Goal: Find specific page/section: Find specific page/section

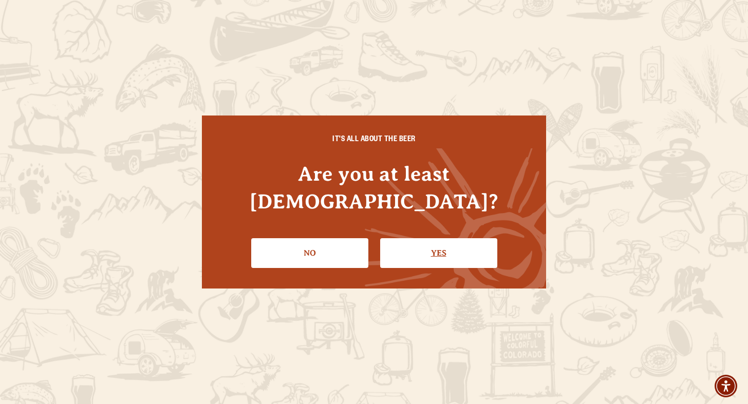
click at [448, 245] on link "Yes" at bounding box center [438, 253] width 117 height 30
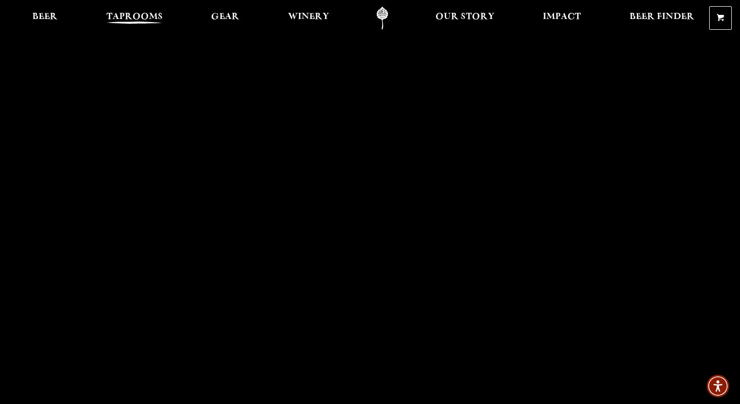
click at [136, 20] on span "Taprooms" at bounding box center [134, 17] width 56 height 8
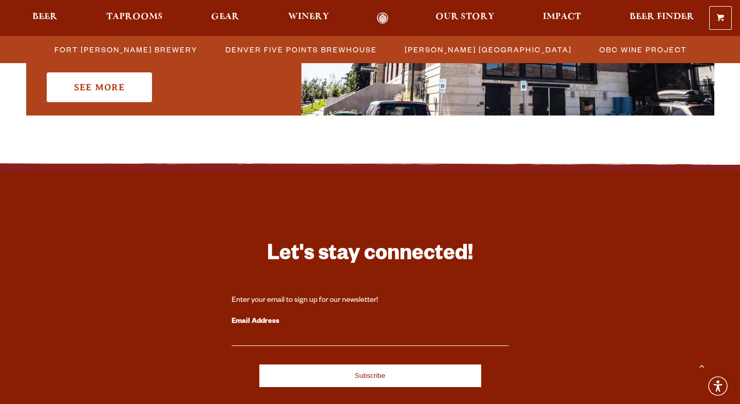
scroll to position [873, 0]
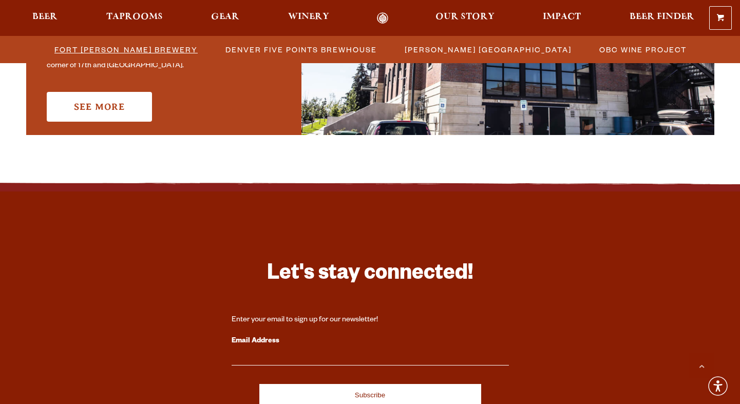
click at [168, 49] on span "Fort [PERSON_NAME] Brewery" at bounding box center [125, 49] width 143 height 15
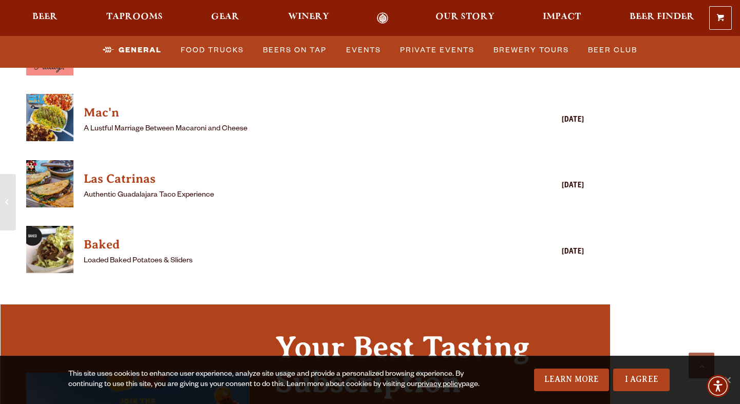
scroll to position [2820, 0]
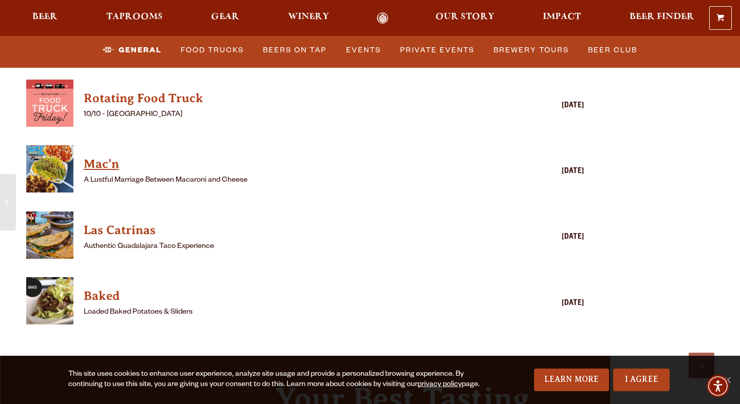
click at [98, 156] on h4 "Mac'n" at bounding box center [291, 164] width 414 height 16
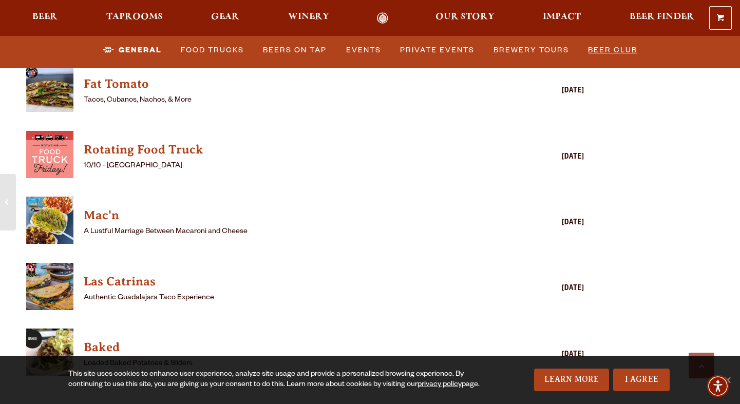
click at [635, 51] on link "Beer Club" at bounding box center [613, 51] width 58 height 24
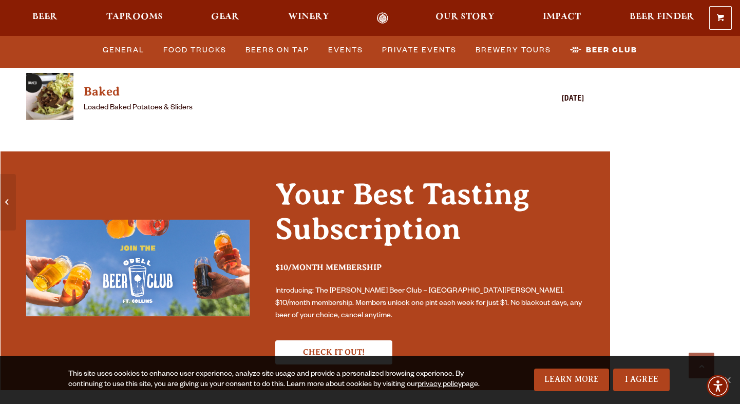
scroll to position [3029, 0]
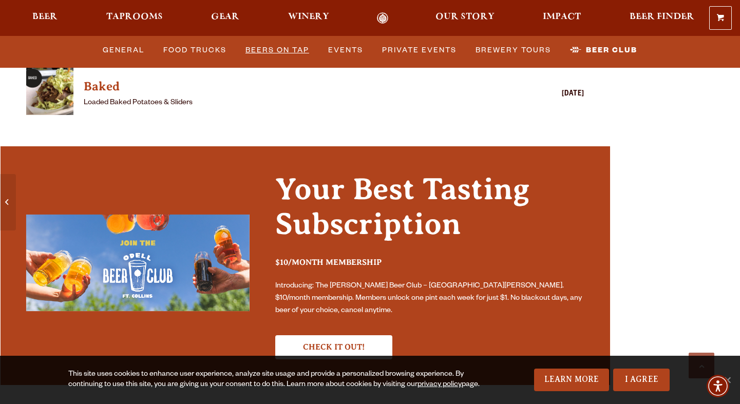
click at [272, 50] on link "Beers on Tap" at bounding box center [277, 51] width 72 height 24
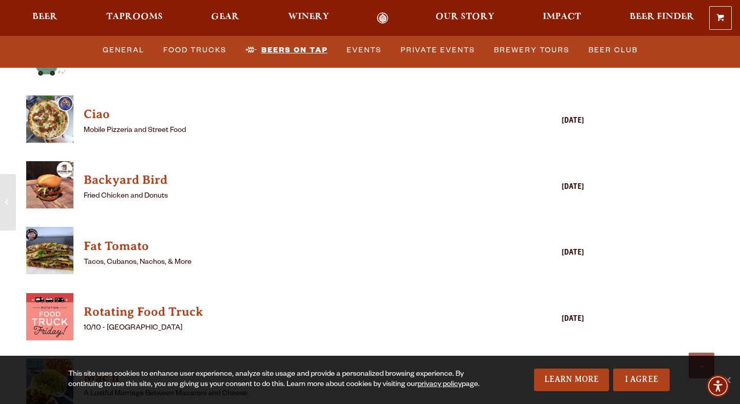
scroll to position [2614, 0]
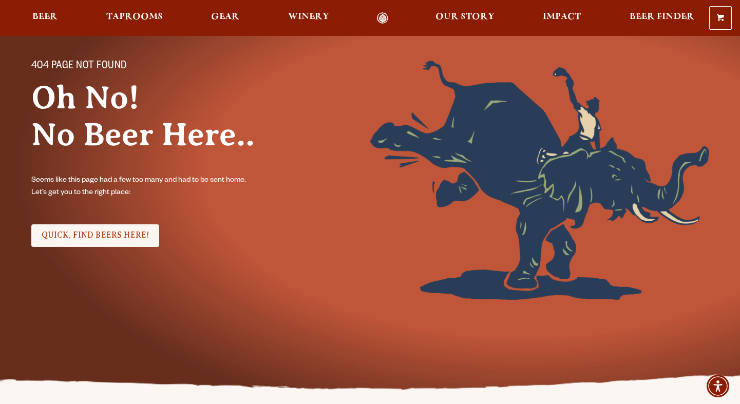
scroll to position [103, 0]
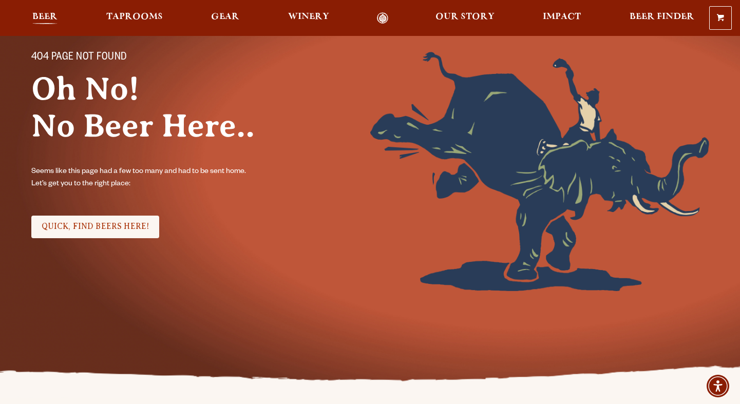
click at [37, 15] on span "Beer" at bounding box center [44, 17] width 25 height 8
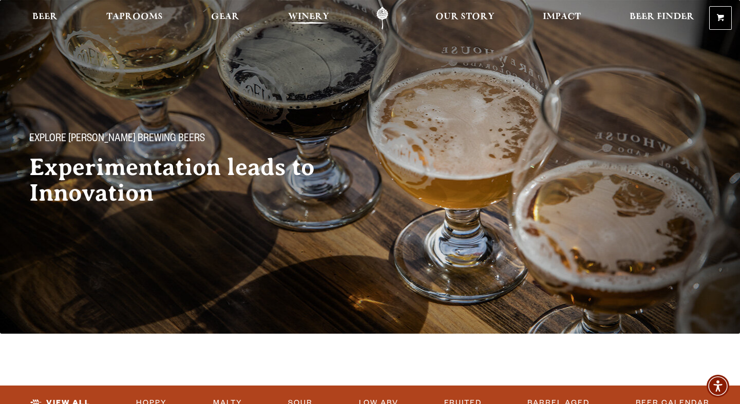
click at [293, 18] on span "Winery" at bounding box center [308, 17] width 41 height 8
